Goal: Find specific page/section: Find specific page/section

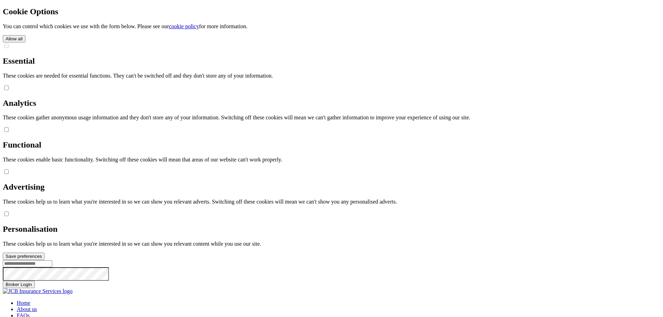
click at [52, 260] on input "email" at bounding box center [27, 263] width 49 height 7
type input "**********"
